Goal: Check status

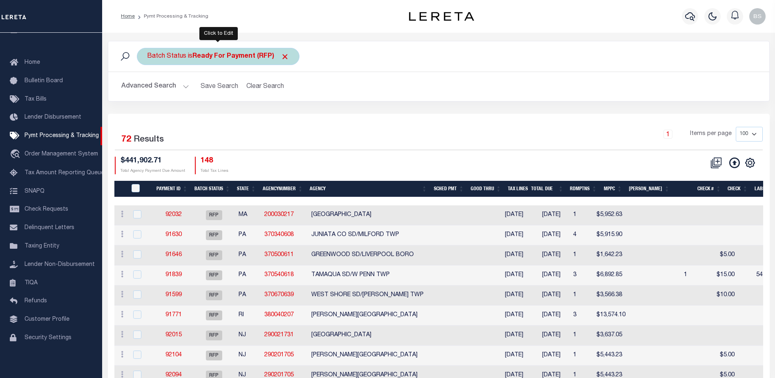
click at [221, 61] on div "Batch Status is Ready For Payment (RFP)" at bounding box center [218, 56] width 163 height 17
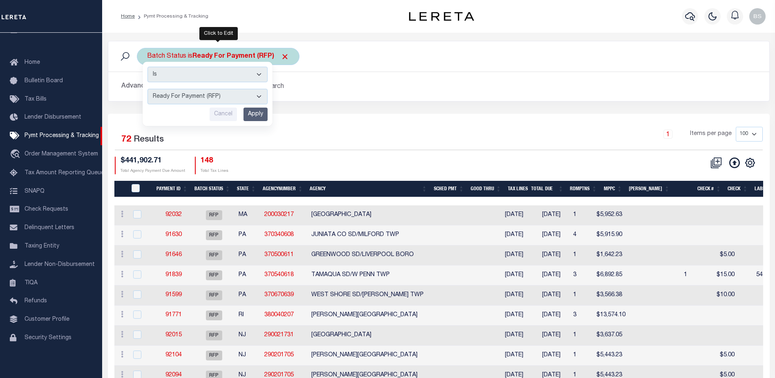
drag, startPoint x: 259, startPoint y: 96, endPoint x: 255, endPoint y: 98, distance: 4.2
click at [259, 96] on select "Awaiting Funds (AWF) Cleared and Complete (CAC) New Check Needed (NCN) Payment …" at bounding box center [208, 97] width 120 height 16
select select "SFP"
click at [148, 89] on select "Awaiting Funds (AWF) Cleared and Complete (CAC) New Check Needed (NCN) Payment …" at bounding box center [208, 97] width 120 height 16
click at [253, 111] on input "Apply" at bounding box center [256, 113] width 24 height 13
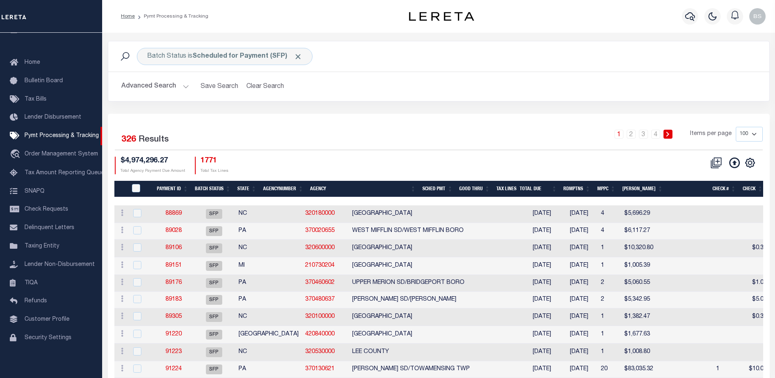
click at [185, 83] on button "Advanced Search" at bounding box center [155, 86] width 68 height 16
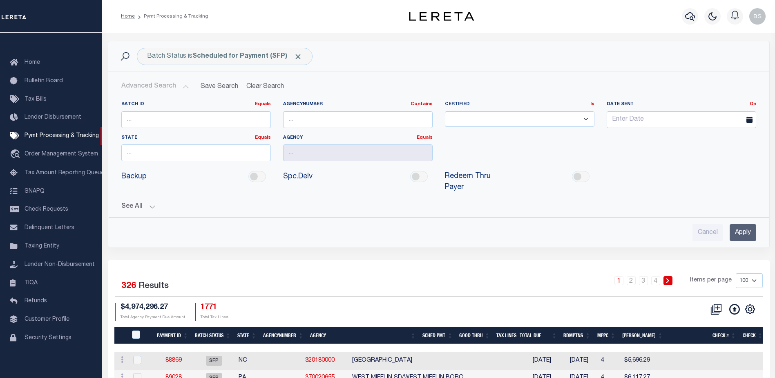
click at [149, 203] on button "See All" at bounding box center [438, 207] width 635 height 8
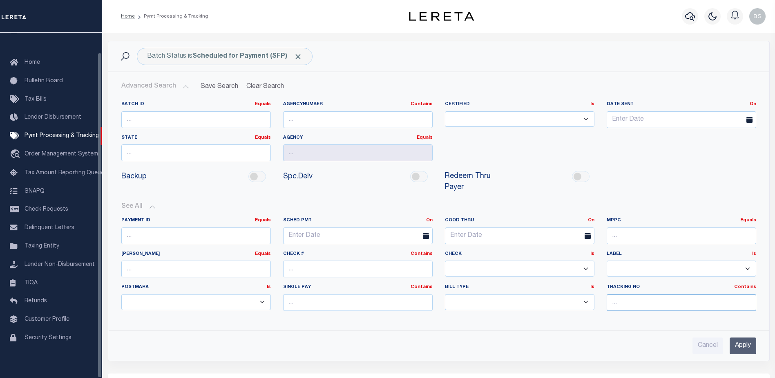
click at [637, 296] on input "text" at bounding box center [682, 302] width 150 height 17
type input "[PERSON_NAME]"
click at [741, 337] on input "Apply" at bounding box center [743, 345] width 27 height 17
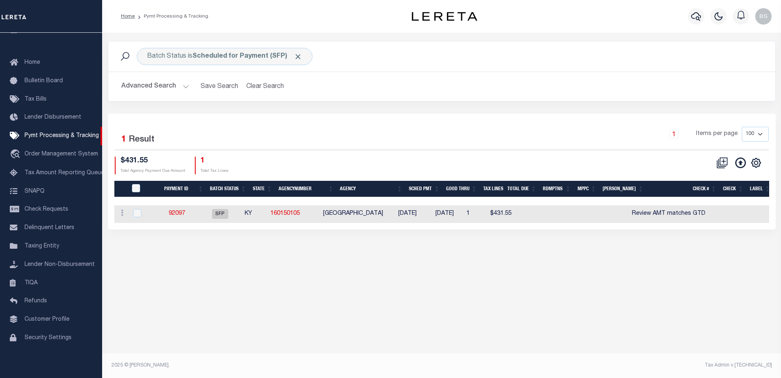
click at [184, 86] on button "Advanced Search" at bounding box center [155, 86] width 68 height 16
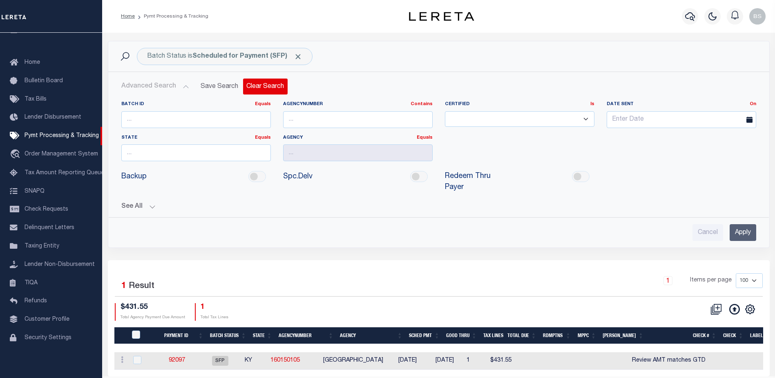
click at [264, 87] on button "Clear Search" at bounding box center [265, 86] width 45 height 16
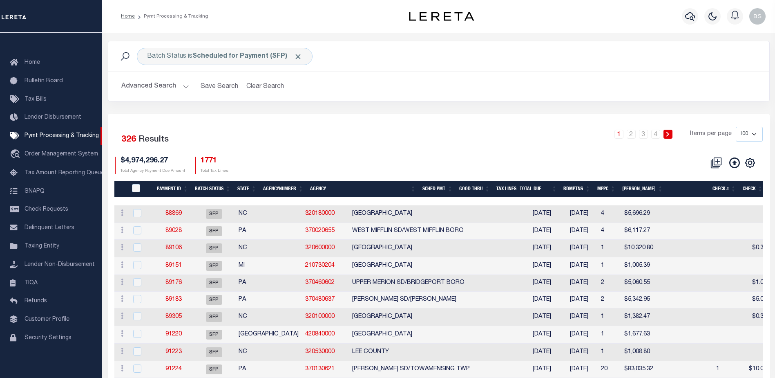
drag, startPoint x: 185, startPoint y: 86, endPoint x: 189, endPoint y: 88, distance: 5.1
click at [185, 86] on button "Advanced Search" at bounding box center [155, 86] width 68 height 16
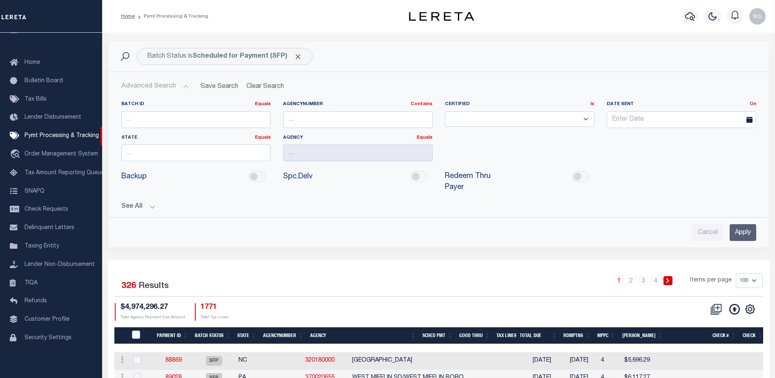
click at [151, 203] on button "See All" at bounding box center [438, 207] width 635 height 8
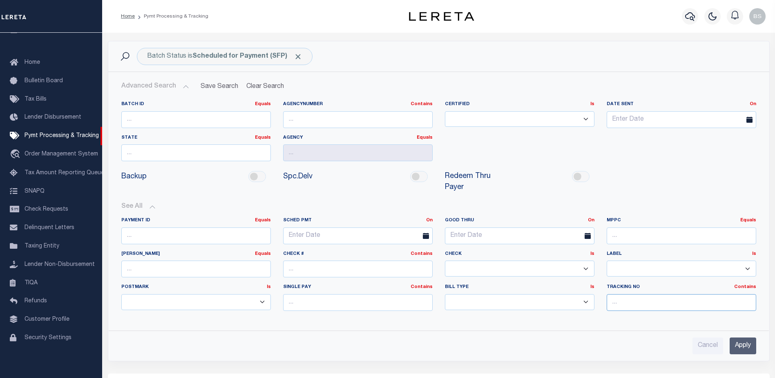
click at [621, 295] on input "text" at bounding box center [682, 302] width 150 height 17
type input "[PERSON_NAME]"
click at [740, 337] on input "Apply" at bounding box center [743, 345] width 27 height 17
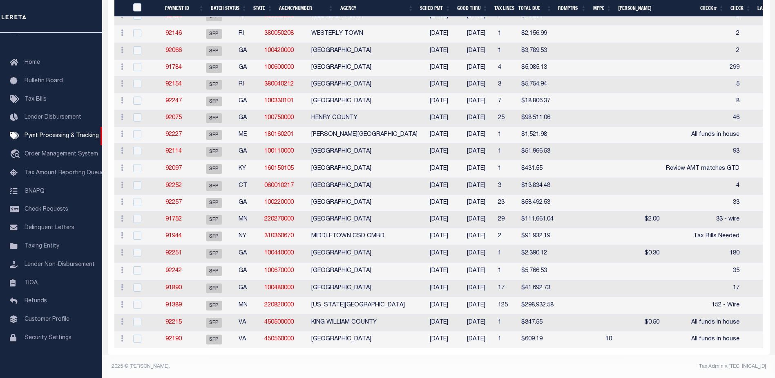
scroll to position [267, 0]
